Goal: Complete application form

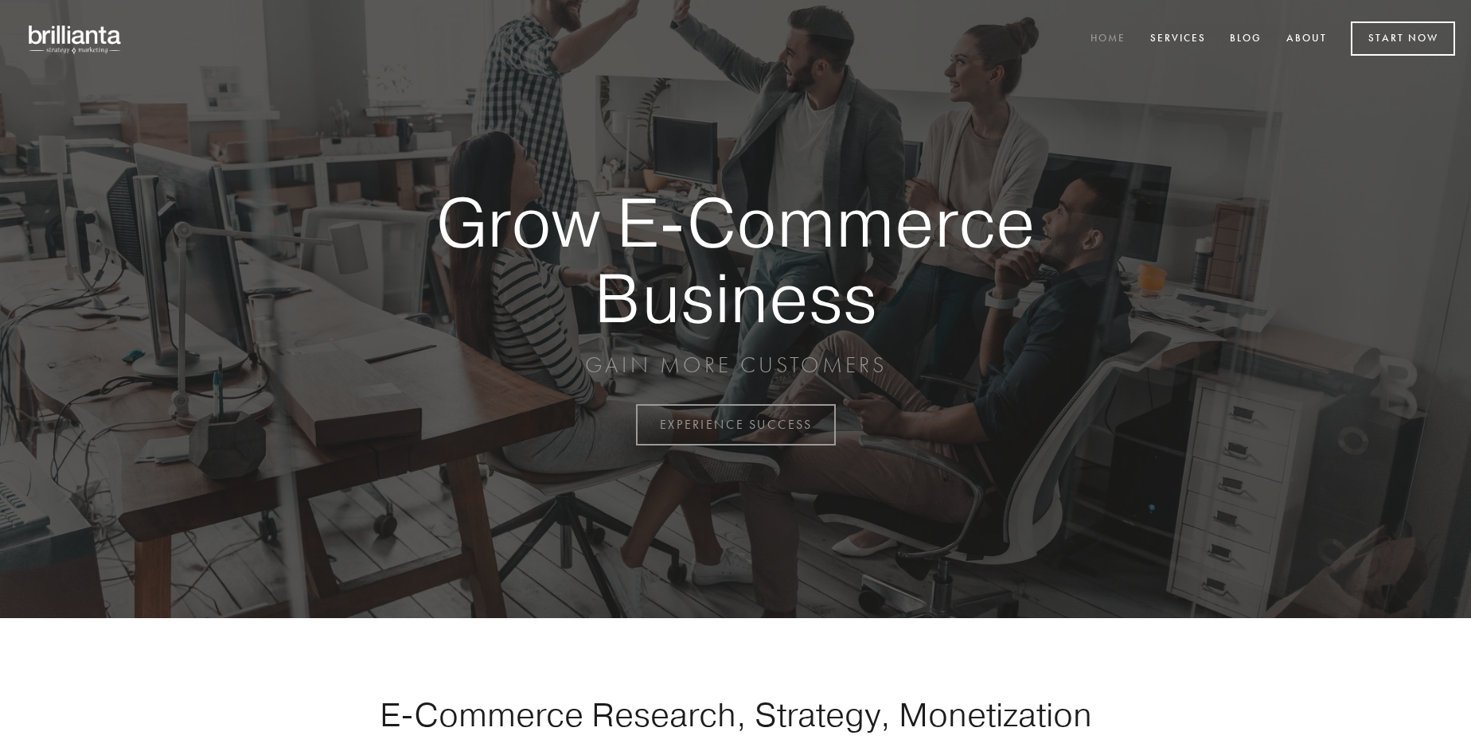
scroll to position [4171, 0]
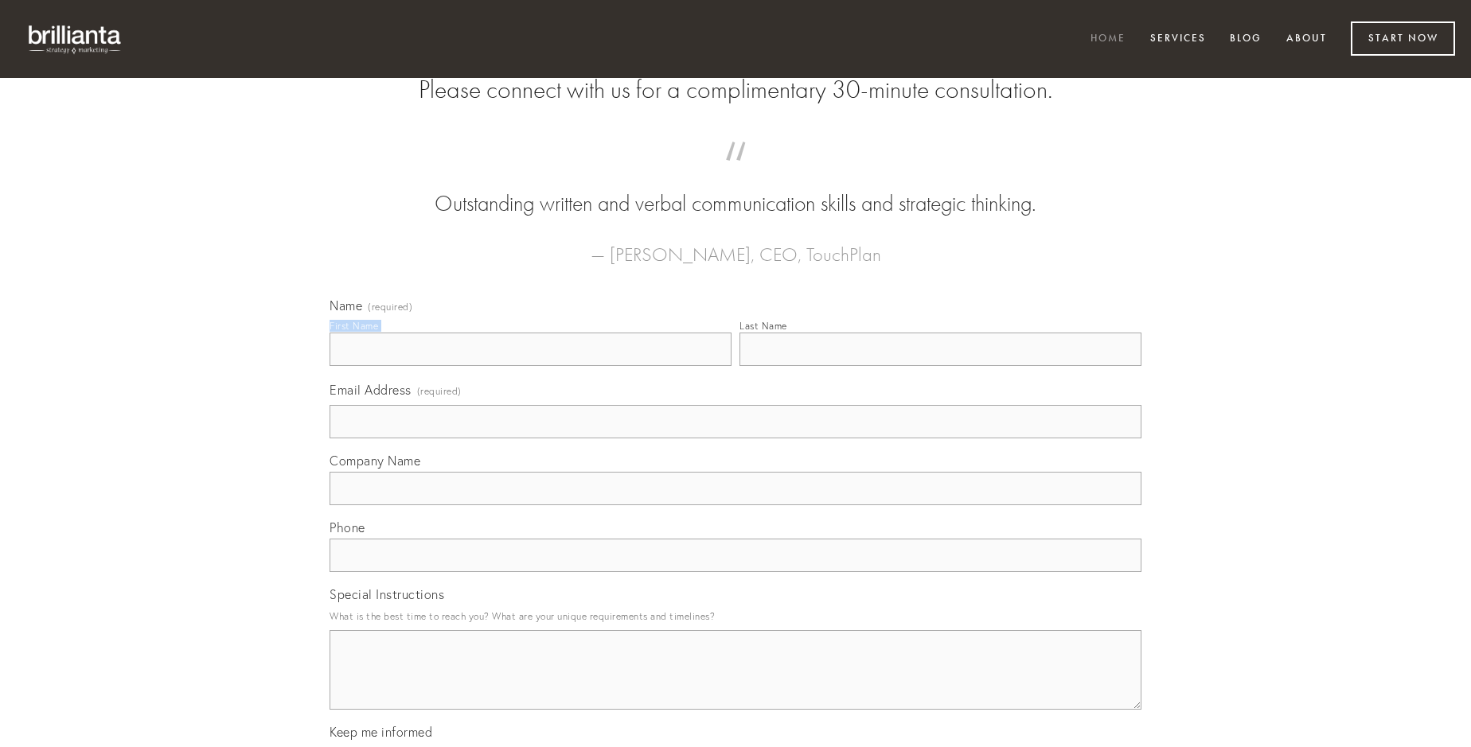
type input "[PERSON_NAME]"
click at [940, 366] on input "Last Name" at bounding box center [940, 349] width 402 height 33
type input "[PERSON_NAME]"
click at [735, 438] on input "Email Address (required)" at bounding box center [735, 421] width 812 height 33
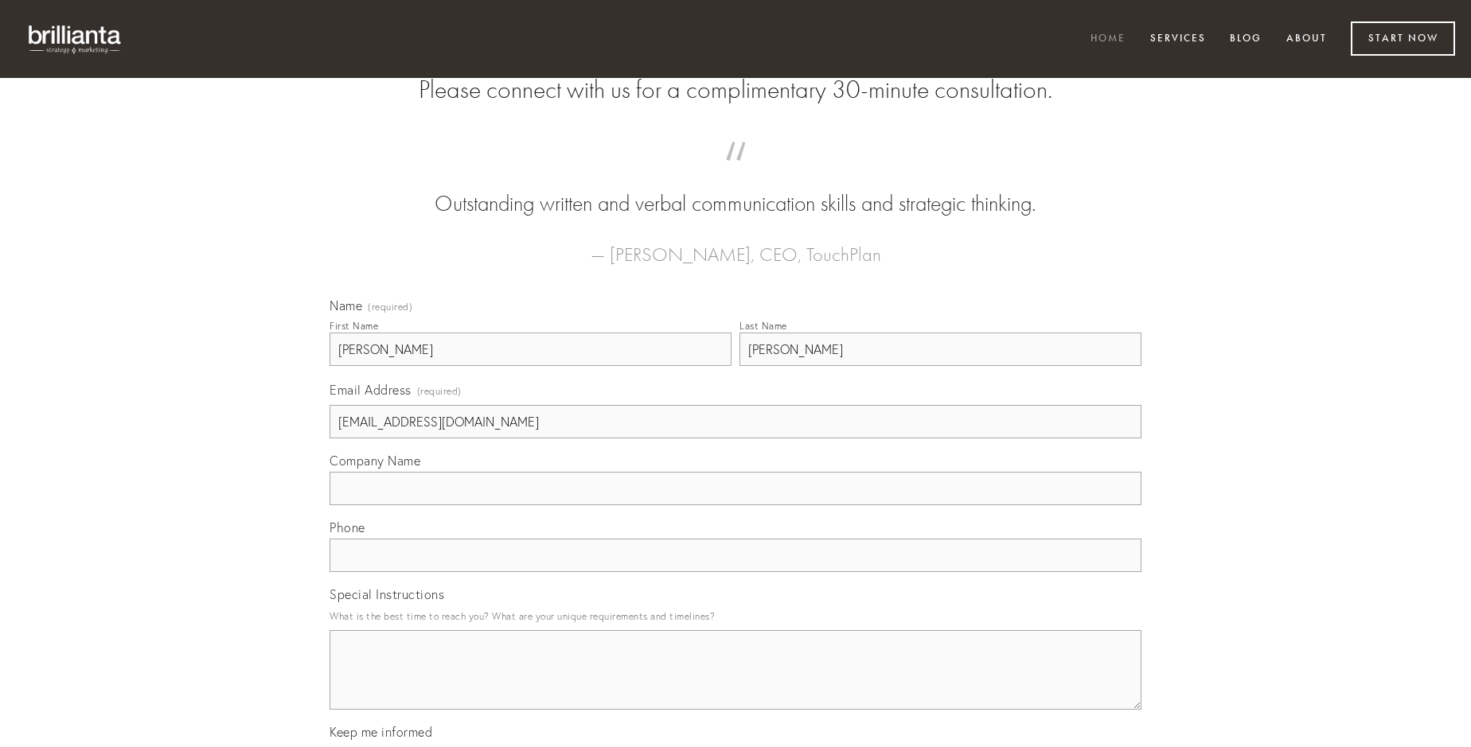
type input "[EMAIL_ADDRESS][DOMAIN_NAME]"
click at [735, 505] on input "Company Name" at bounding box center [735, 488] width 812 height 33
type input "venia"
click at [735, 572] on input "text" at bounding box center [735, 555] width 812 height 33
click at [735, 684] on textarea "Special Instructions" at bounding box center [735, 670] width 812 height 80
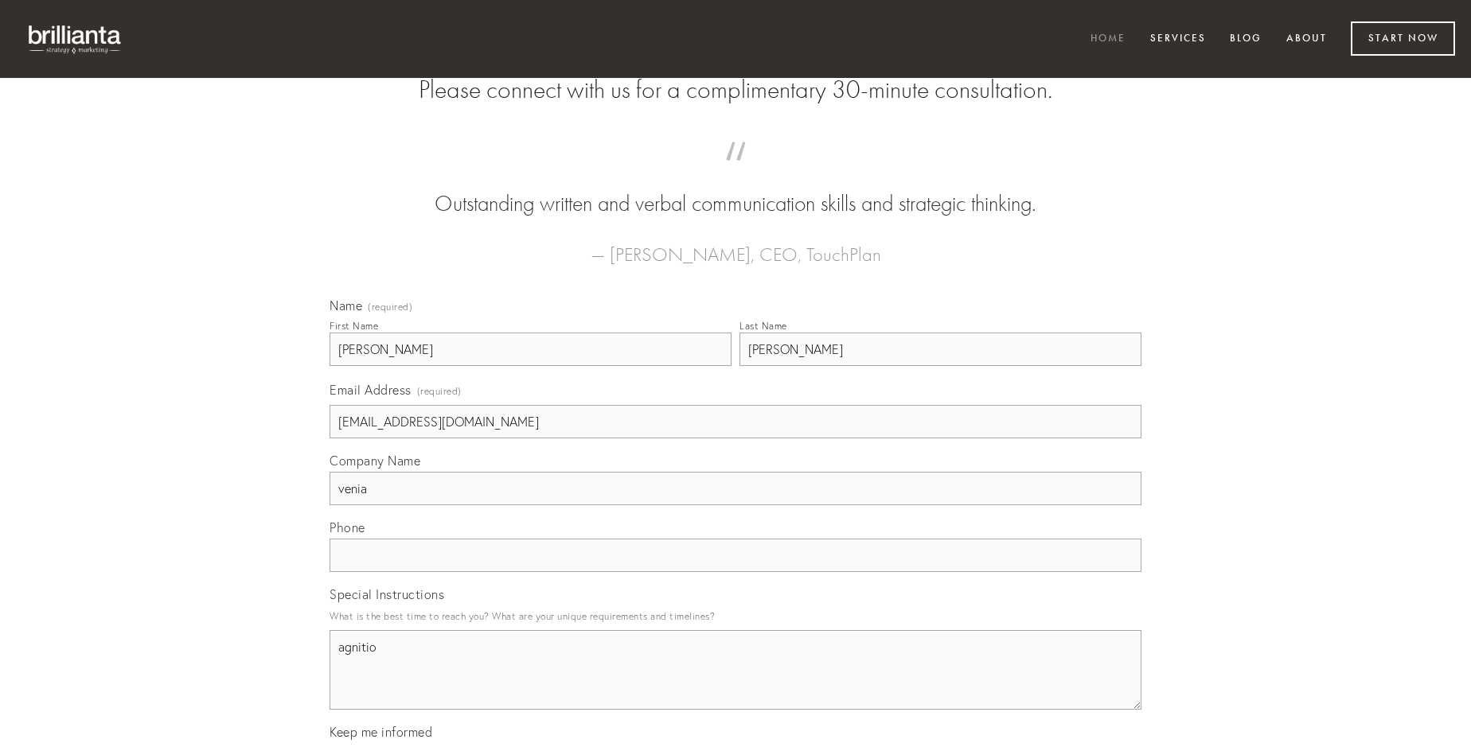
type textarea "agnitio"
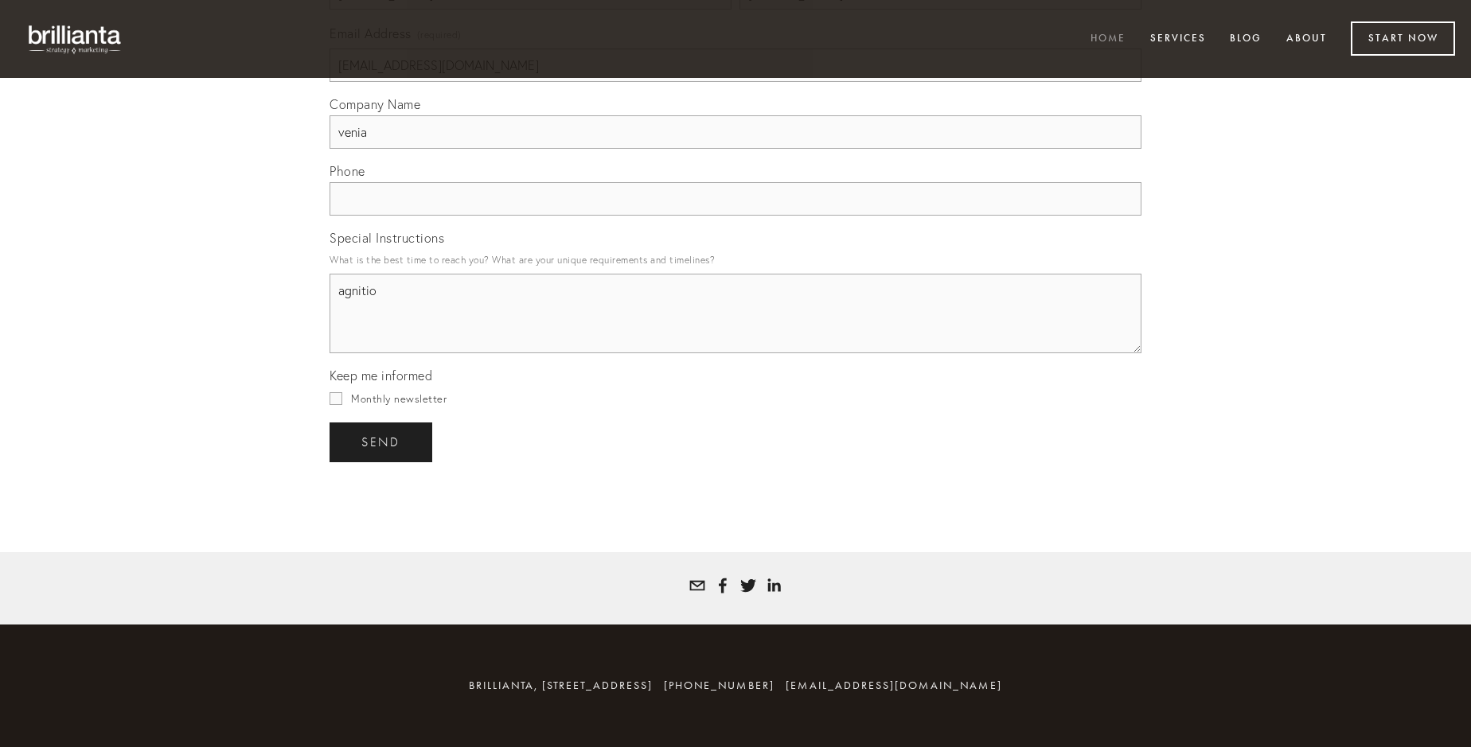
click at [382, 442] on span "send" at bounding box center [380, 442] width 39 height 14
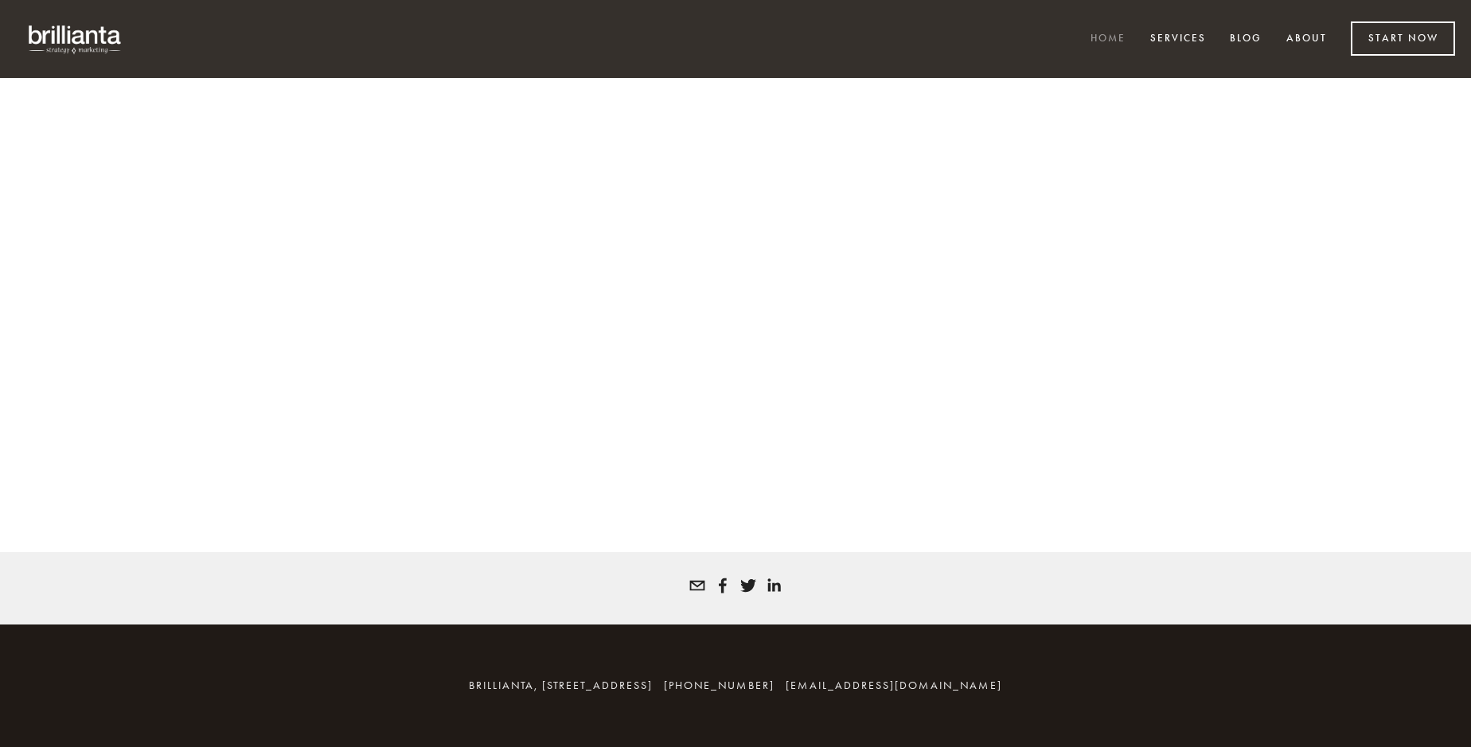
scroll to position [4150, 0]
